Goal: Share content

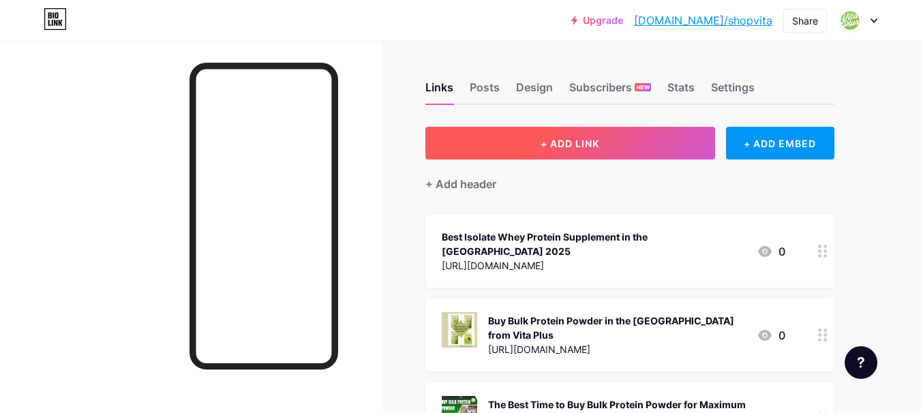
click at [550, 151] on button "+ ADD LINK" at bounding box center [570, 143] width 290 height 33
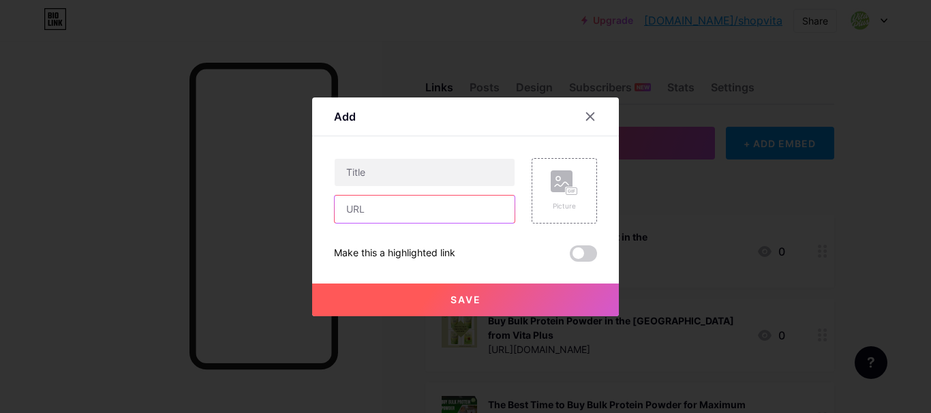
click at [412, 212] on input "text" at bounding box center [425, 209] width 180 height 27
paste input "[URL][DOMAIN_NAME]"
type input "[URL][DOMAIN_NAME]"
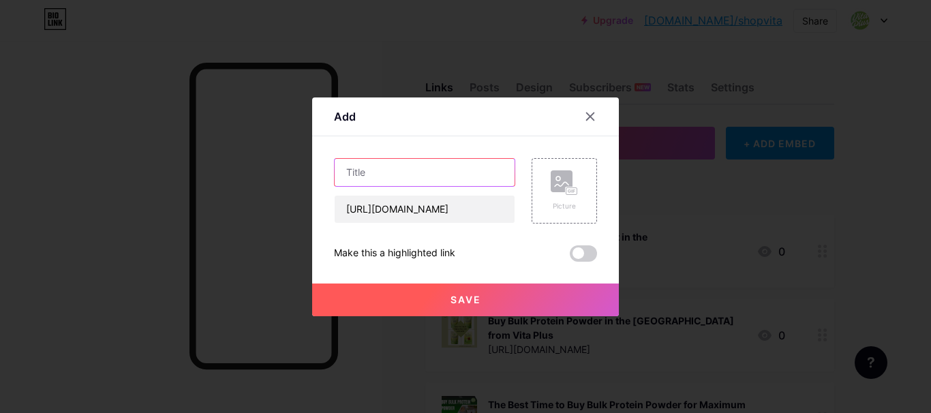
click at [408, 181] on input "text" at bounding box center [425, 172] width 180 height 27
paste input "The Ultimate Guide to Choosing the Right Protein Powder for Your Goals"
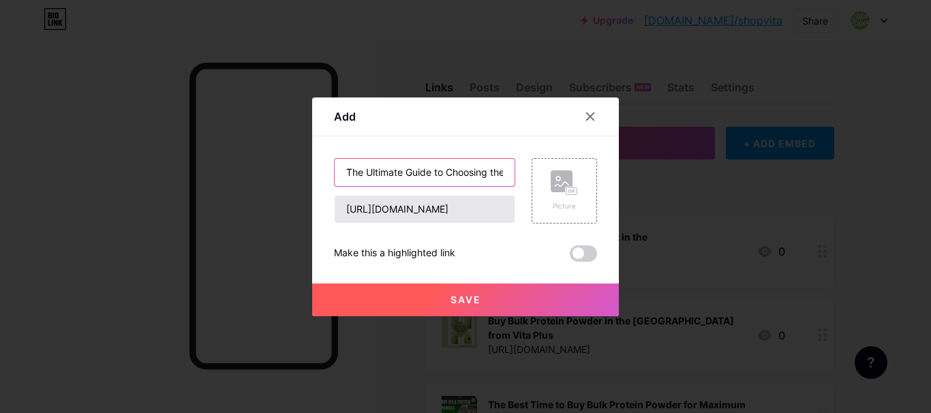
scroll to position [0, 168]
type input "The Ultimate Guide to Choosing the Right Protein Powder for Your Goals"
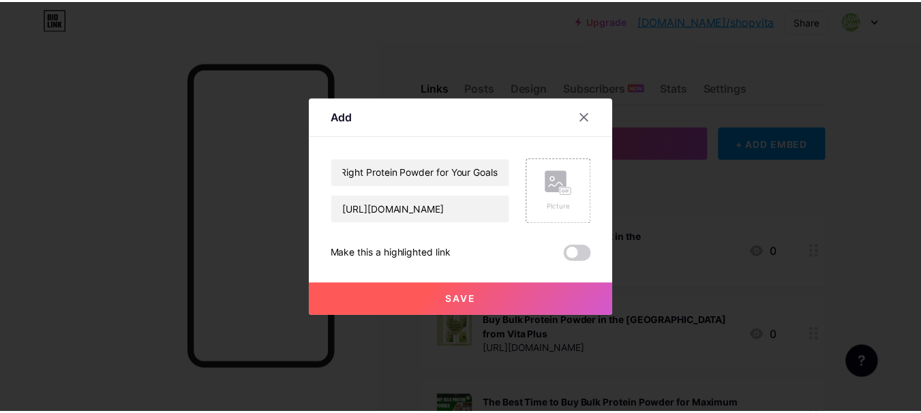
scroll to position [0, 0]
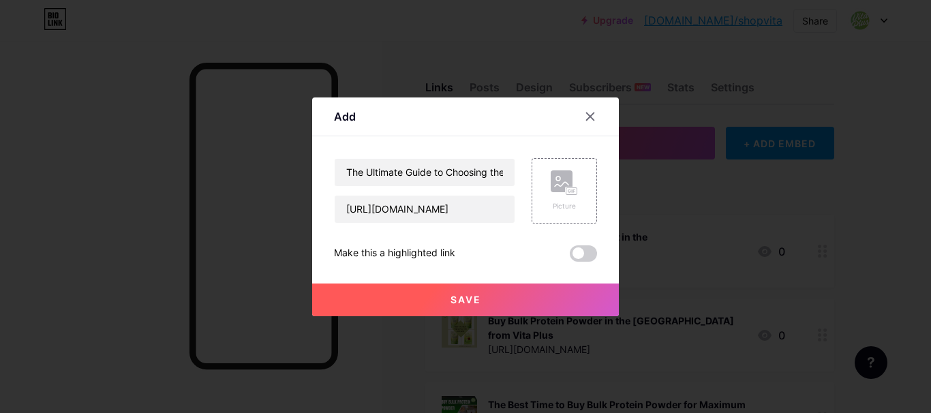
click at [476, 297] on button "Save" at bounding box center [465, 300] width 307 height 33
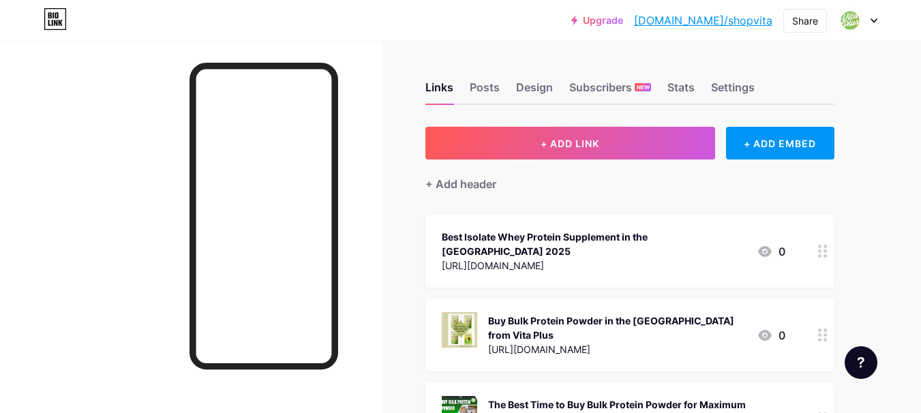
click at [586, 258] on div "[URL][DOMAIN_NAME]" at bounding box center [594, 265] width 304 height 14
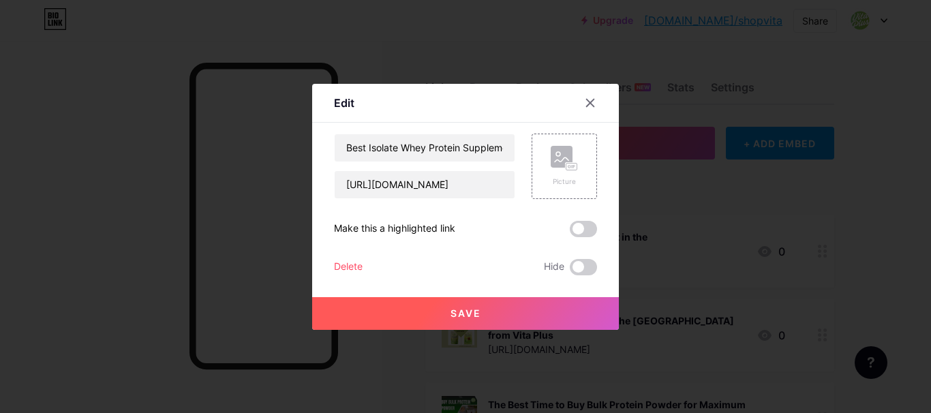
drag, startPoint x: 590, startPoint y: 104, endPoint x: 590, endPoint y: 147, distance: 43.6
click at [590, 104] on icon at bounding box center [590, 103] width 11 height 11
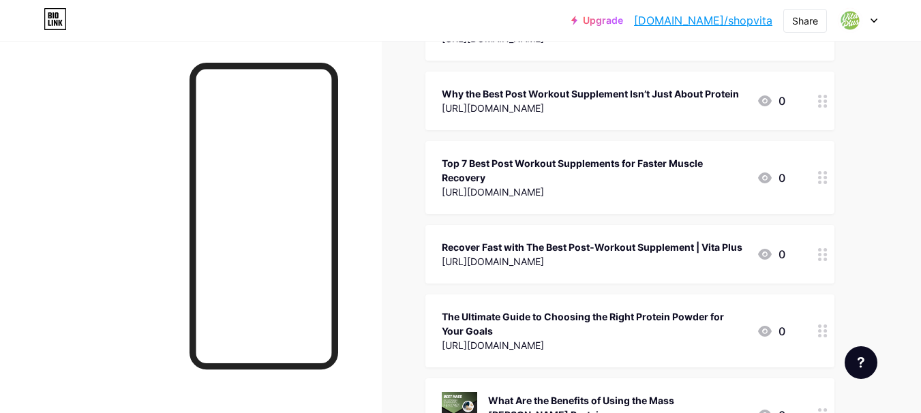
scroll to position [736, 0]
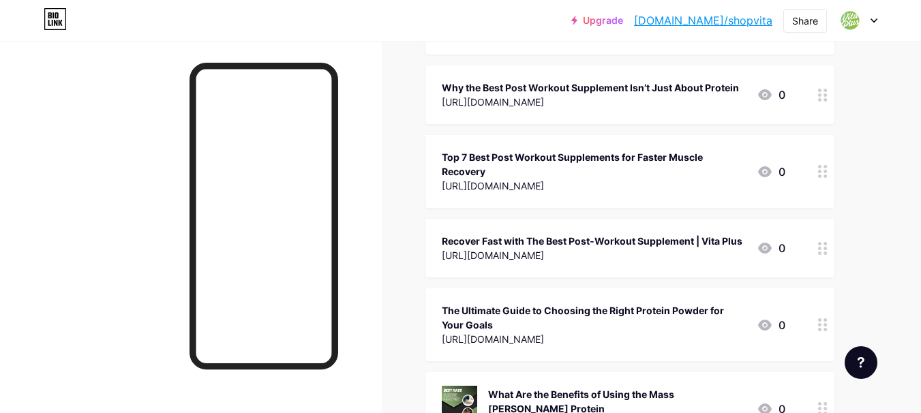
click at [822, 318] on icon at bounding box center [823, 324] width 10 height 13
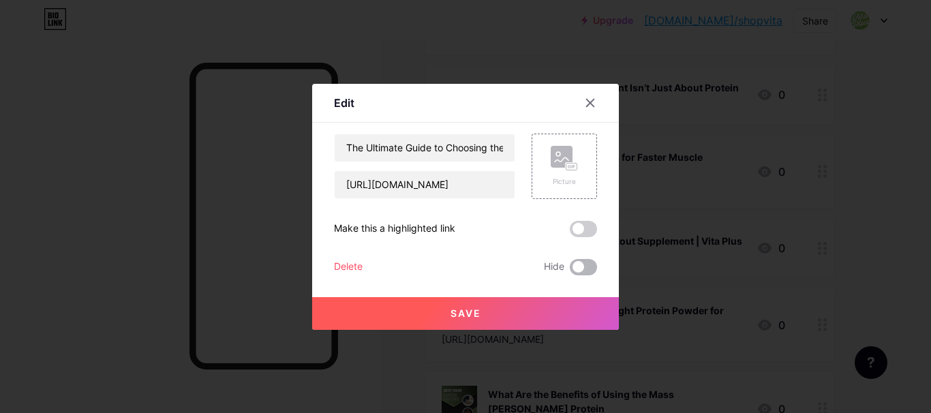
click at [591, 267] on span at bounding box center [583, 267] width 27 height 16
click at [570, 271] on input "checkbox" at bounding box center [570, 271] width 0 height 0
click at [571, 269] on span at bounding box center [583, 267] width 27 height 16
click at [570, 271] on input "checkbox" at bounding box center [570, 271] width 0 height 0
click at [590, 236] on span at bounding box center [583, 229] width 27 height 16
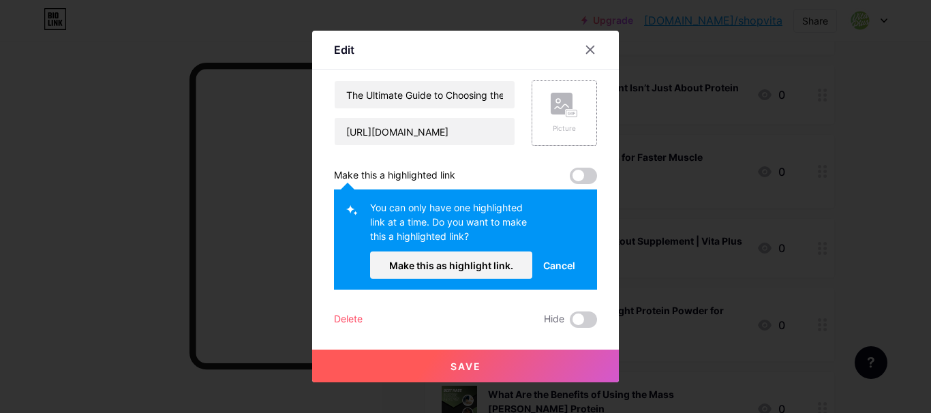
click at [566, 113] on rect at bounding box center [572, 114] width 12 height 8
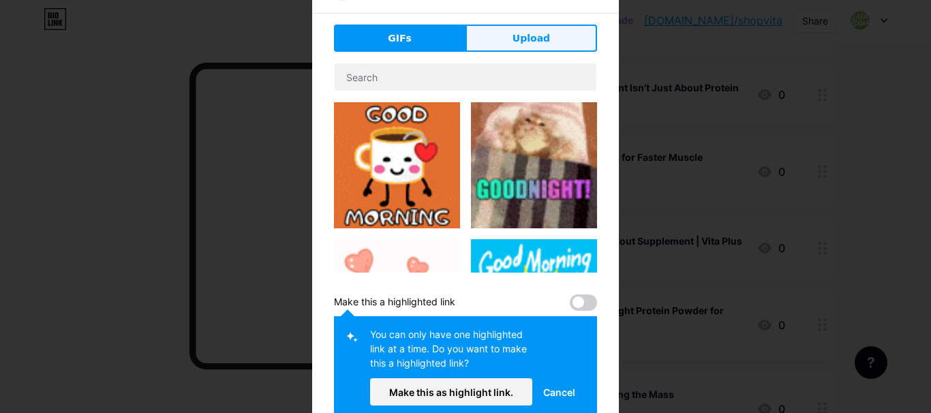
click at [515, 42] on span "Upload" at bounding box center [532, 38] width 38 height 14
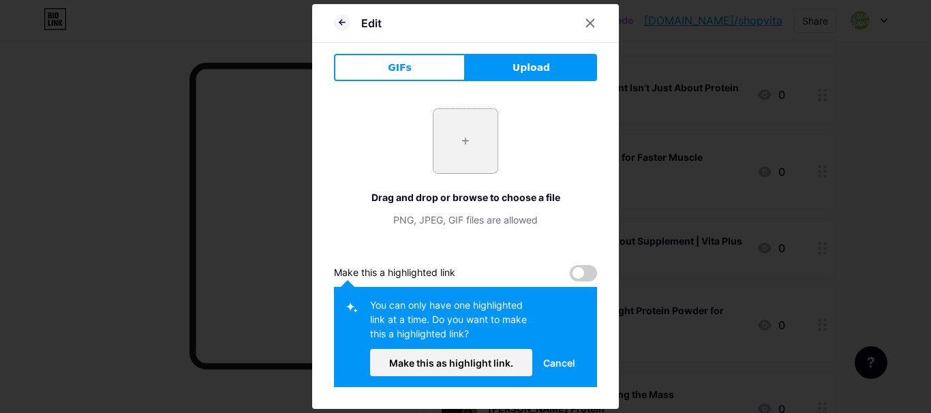
click at [468, 141] on input "file" at bounding box center [466, 141] width 64 height 64
type input "C:\fakepath\whey isolate protein powder (1).jpg"
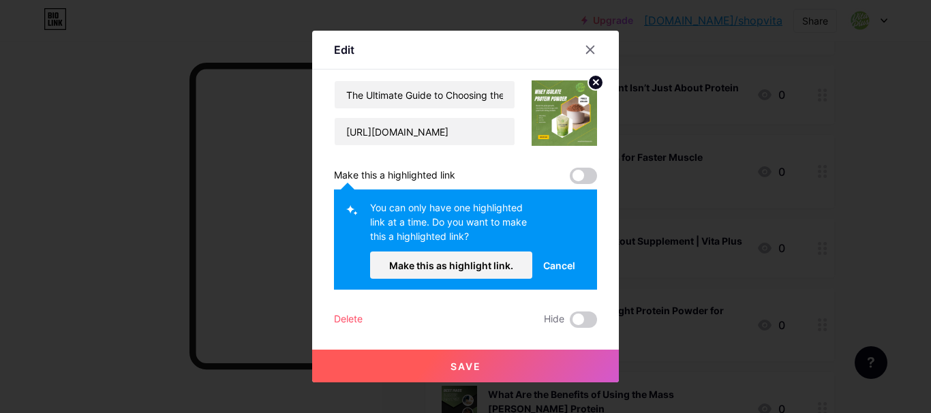
click at [466, 367] on span "Save" at bounding box center [466, 367] width 31 height 12
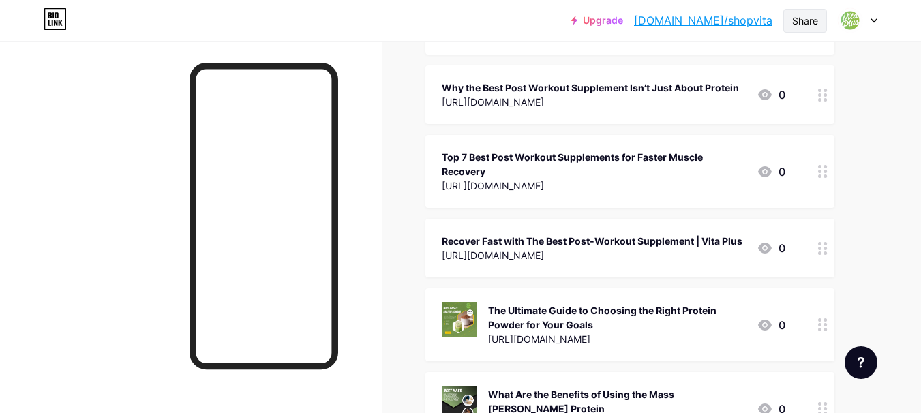
click at [798, 24] on div "Share" at bounding box center [805, 21] width 26 height 14
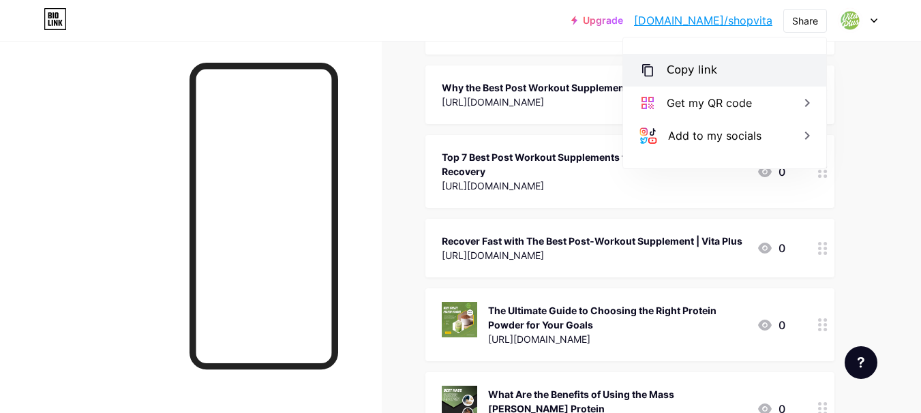
click at [678, 78] on div "Copy link" at bounding box center [724, 70] width 203 height 33
